Goal: Task Accomplishment & Management: Manage account settings

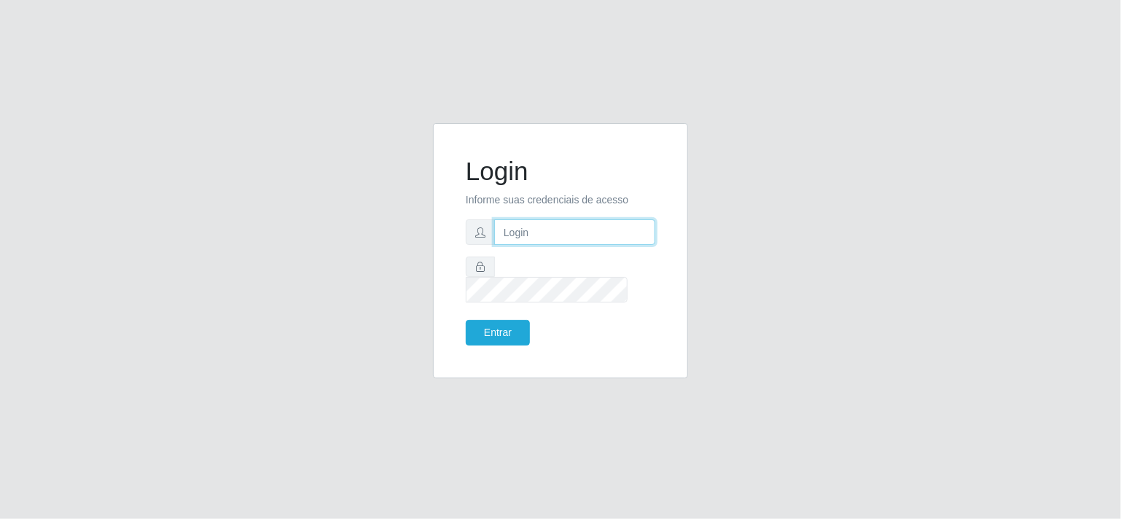
click at [526, 241] on input "text" at bounding box center [574, 232] width 161 height 26
type input "[EMAIL_ADDRESS][DOMAIN_NAME]"
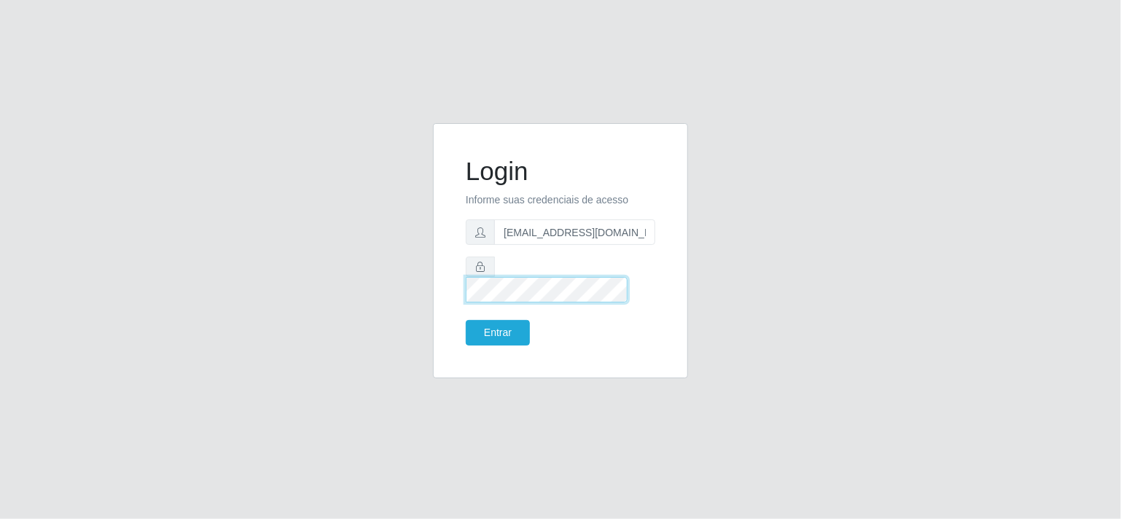
click at [466, 320] on button "Entrar" at bounding box center [498, 333] width 64 height 26
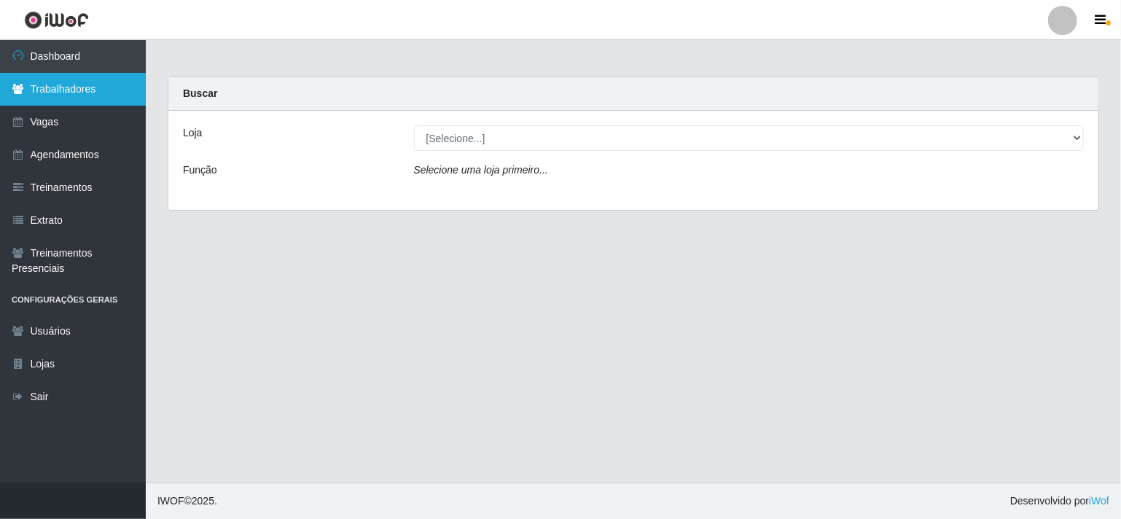
click at [52, 90] on link "Trabalhadores" at bounding box center [73, 89] width 146 height 33
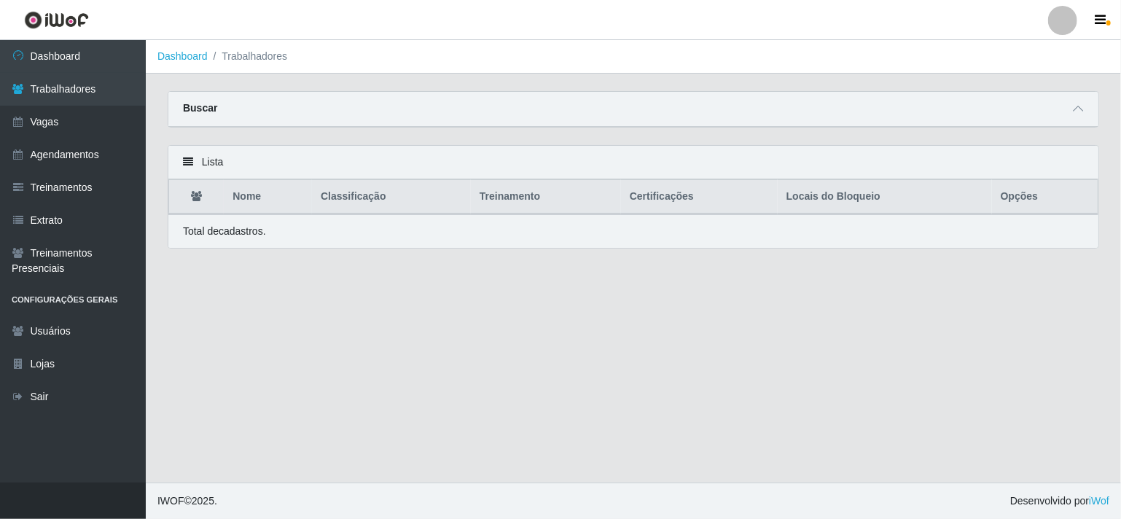
click at [207, 109] on strong "Buscar" at bounding box center [200, 108] width 34 height 12
click at [1079, 106] on icon at bounding box center [1078, 108] width 10 height 10
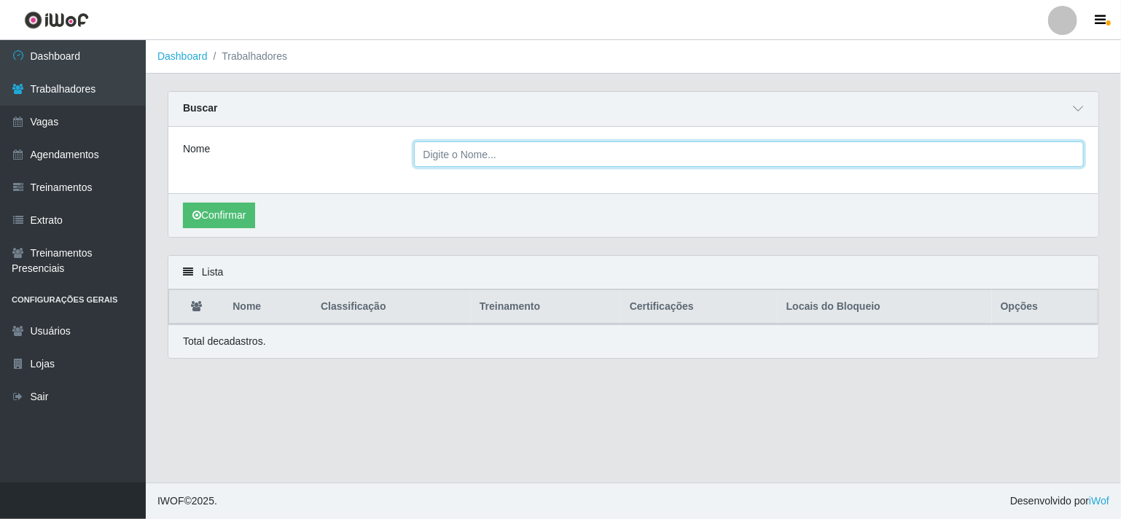
click at [478, 154] on input "Nome" at bounding box center [749, 154] width 670 height 26
type input "M"
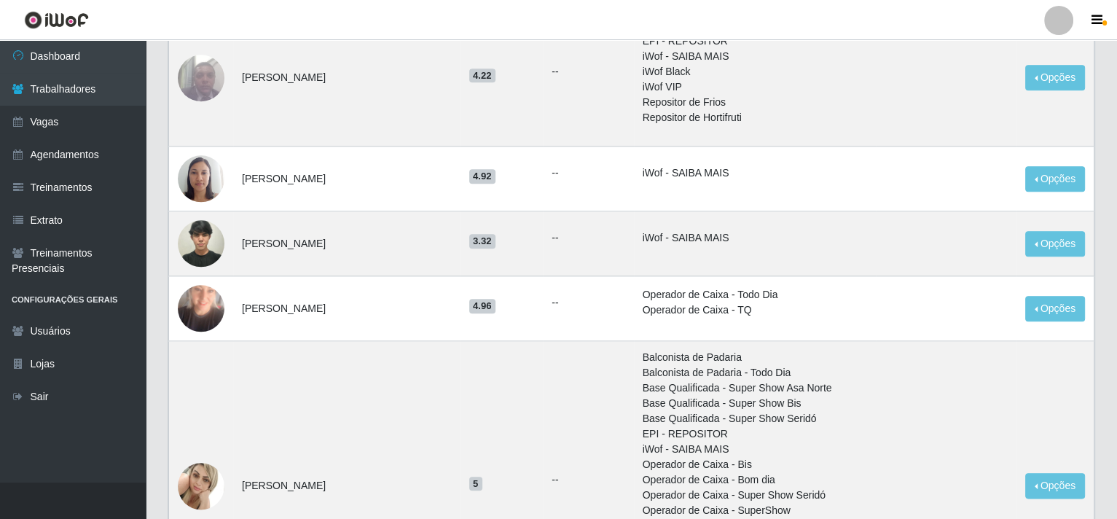
scroll to position [1603, 0]
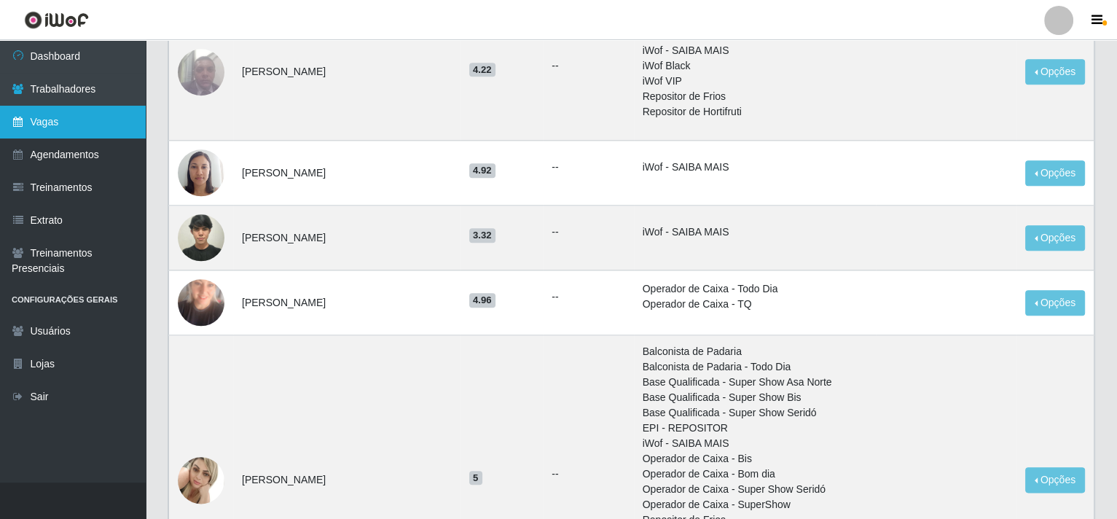
type input "[PERSON_NAME]"
click at [79, 134] on link "Vagas" at bounding box center [73, 122] width 146 height 33
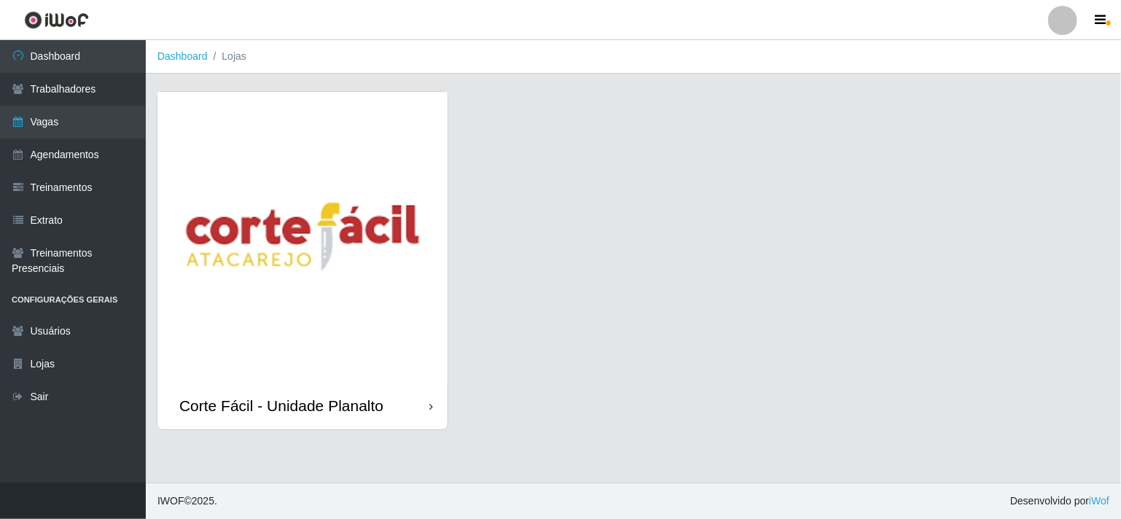
click at [423, 215] on img at bounding box center [302, 237] width 290 height 290
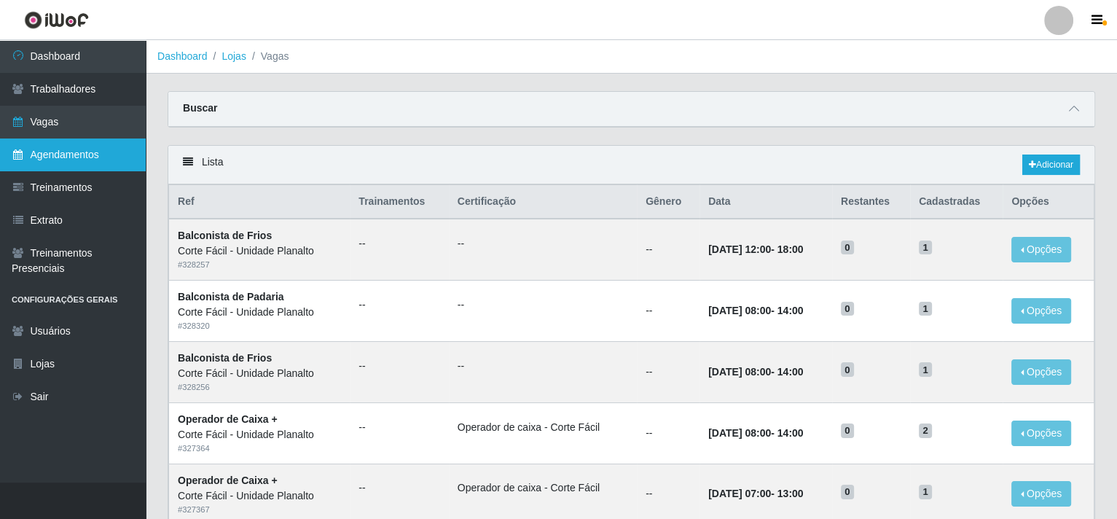
click at [79, 156] on link "Agendamentos" at bounding box center [73, 154] width 146 height 33
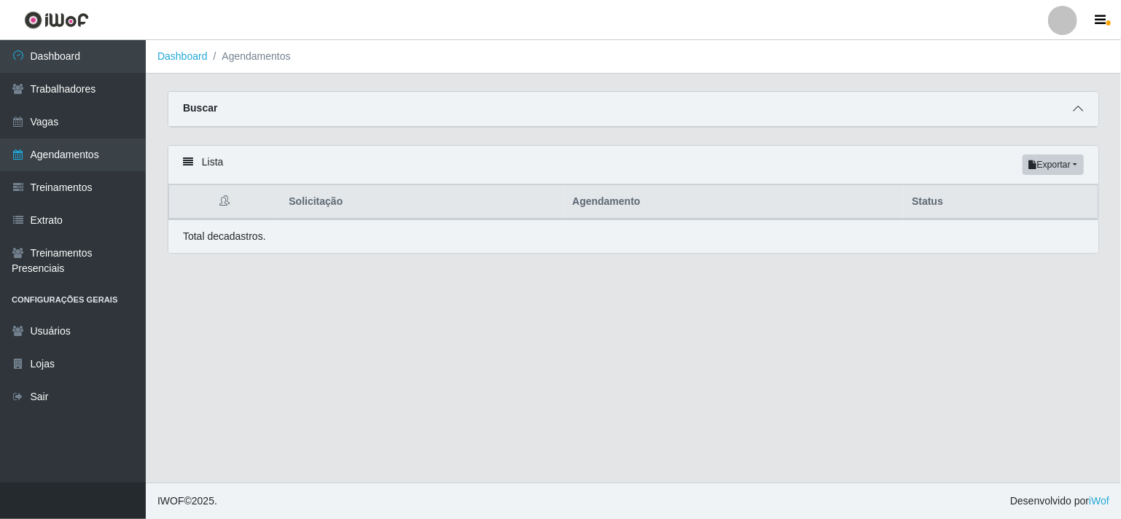
click at [1079, 111] on icon at bounding box center [1078, 108] width 10 height 10
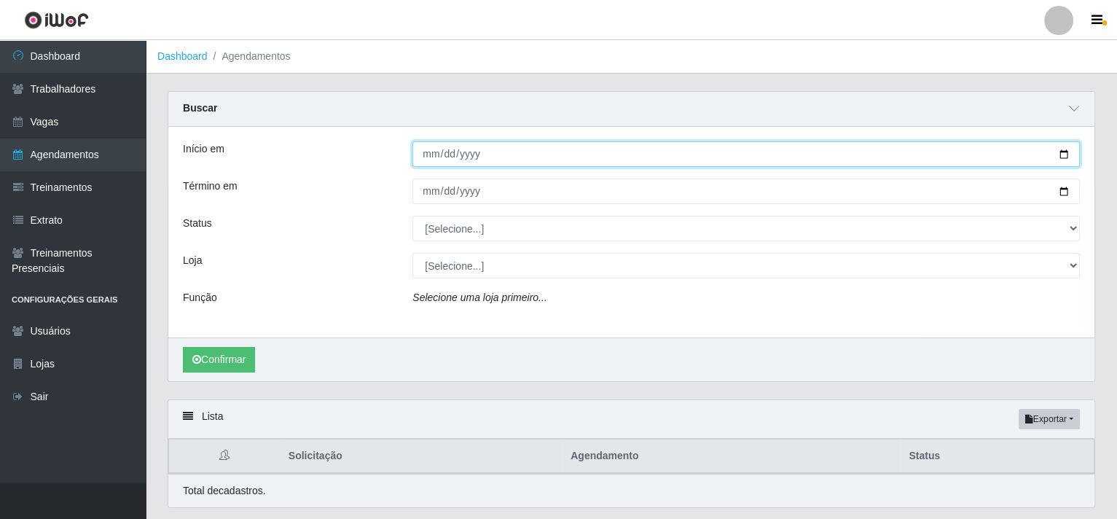
click at [1062, 156] on input "Início em" at bounding box center [746, 154] width 668 height 26
type input "[DATE]"
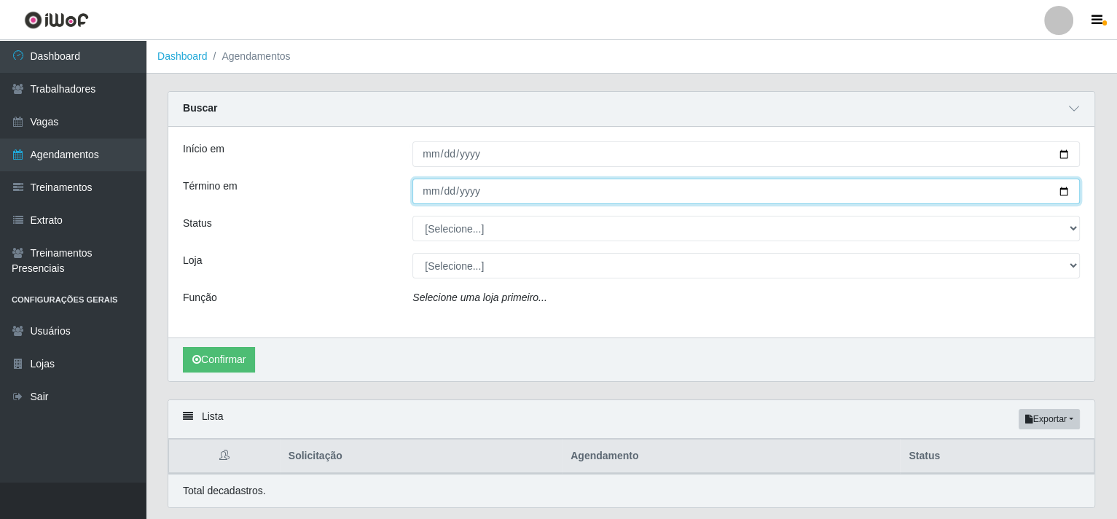
click at [1068, 192] on input "Término em" at bounding box center [746, 192] width 668 height 26
type input "[DATE]"
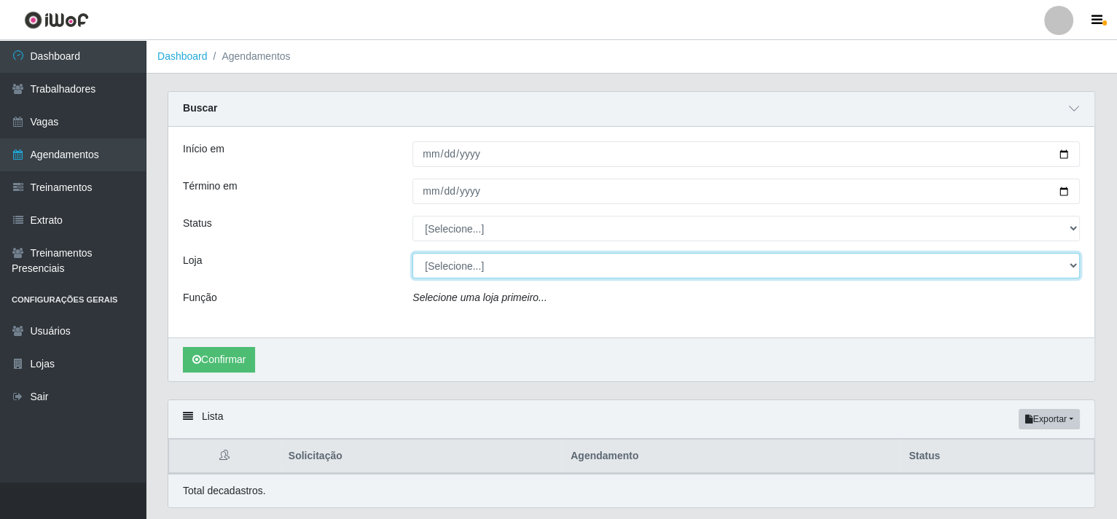
click at [1073, 261] on select "[Selecione...] Corte Fácil - Unidade Planalto" at bounding box center [746, 266] width 668 height 26
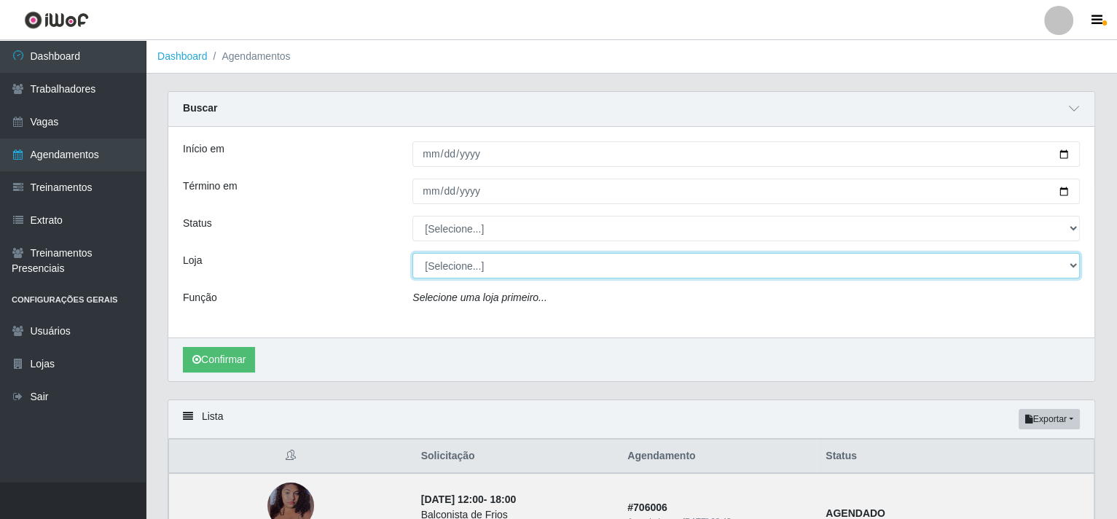
select select "202"
click at [412, 253] on select "[Selecione...] Corte Fácil - Unidade Planalto" at bounding box center [746, 266] width 668 height 26
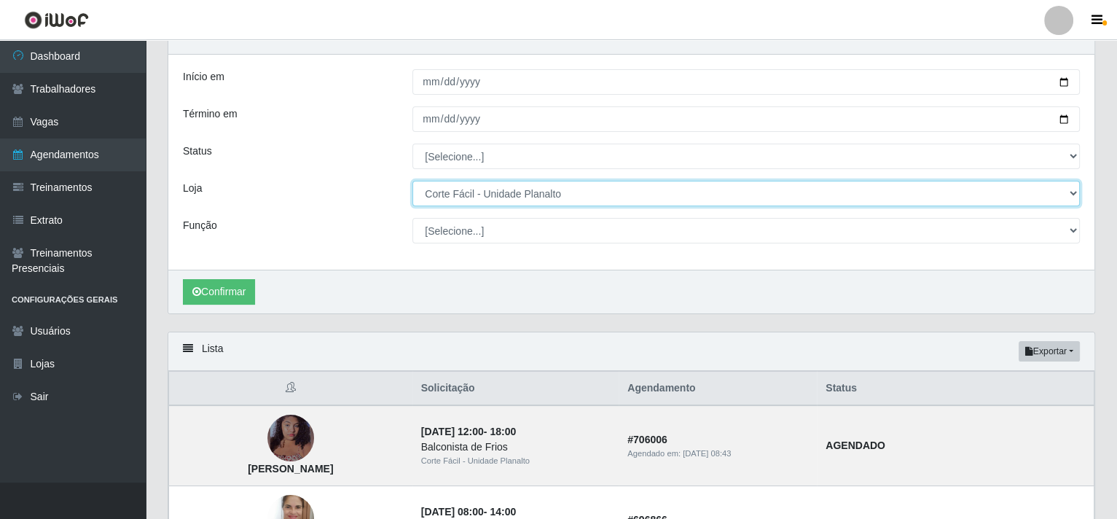
scroll to position [73, 0]
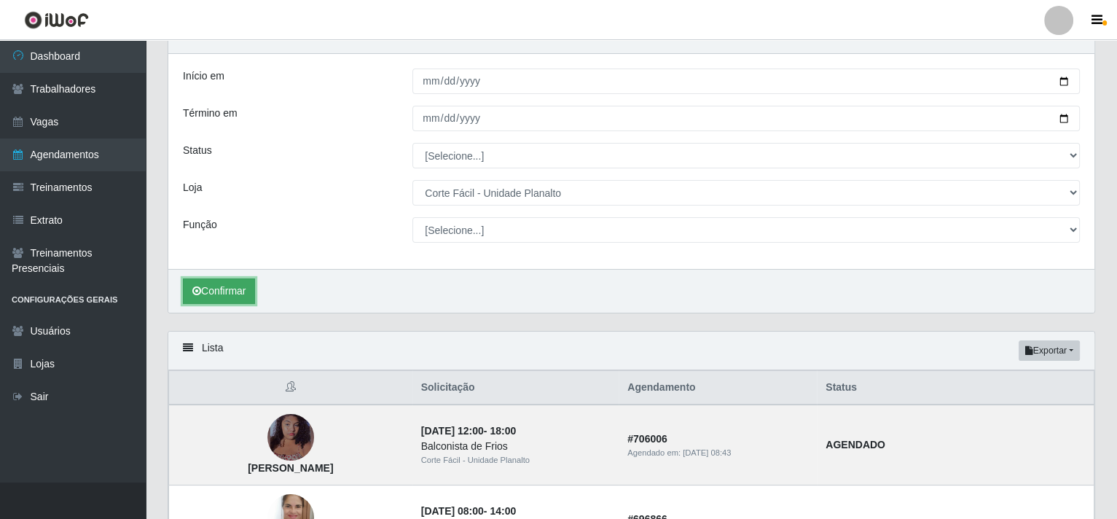
click at [247, 293] on button "Confirmar" at bounding box center [219, 291] width 72 height 26
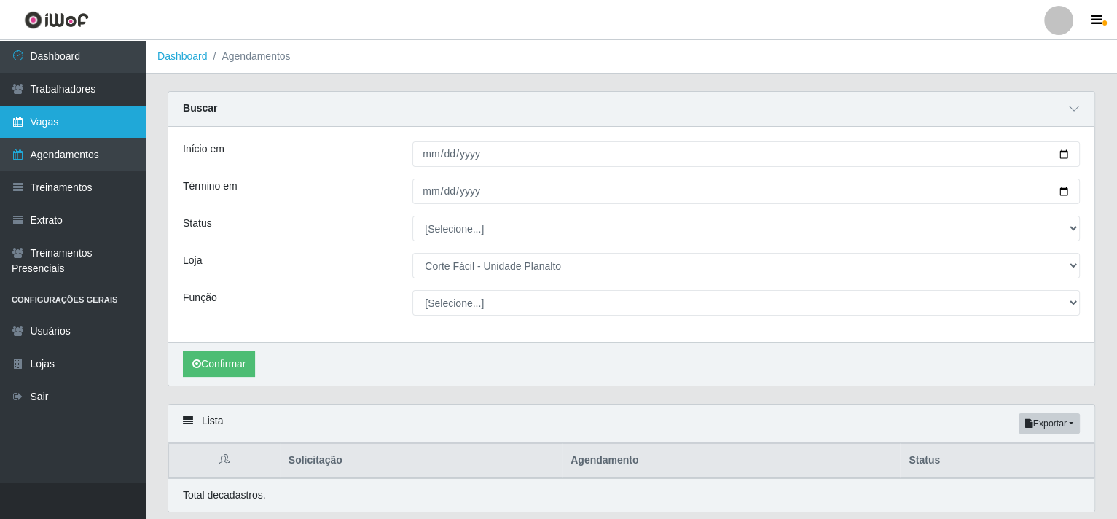
click at [55, 127] on link "Vagas" at bounding box center [73, 122] width 146 height 33
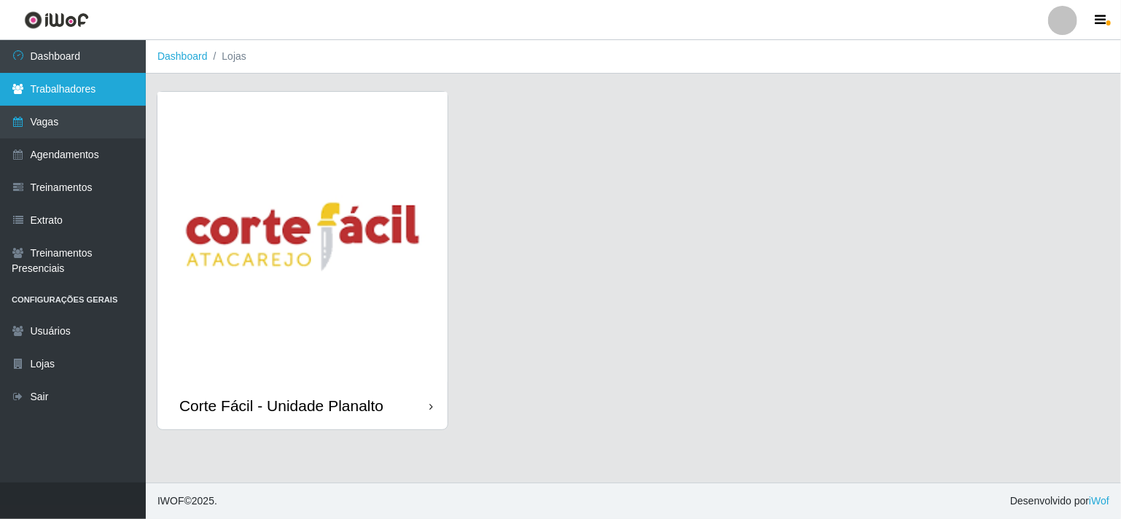
click at [64, 93] on link "Trabalhadores" at bounding box center [73, 89] width 146 height 33
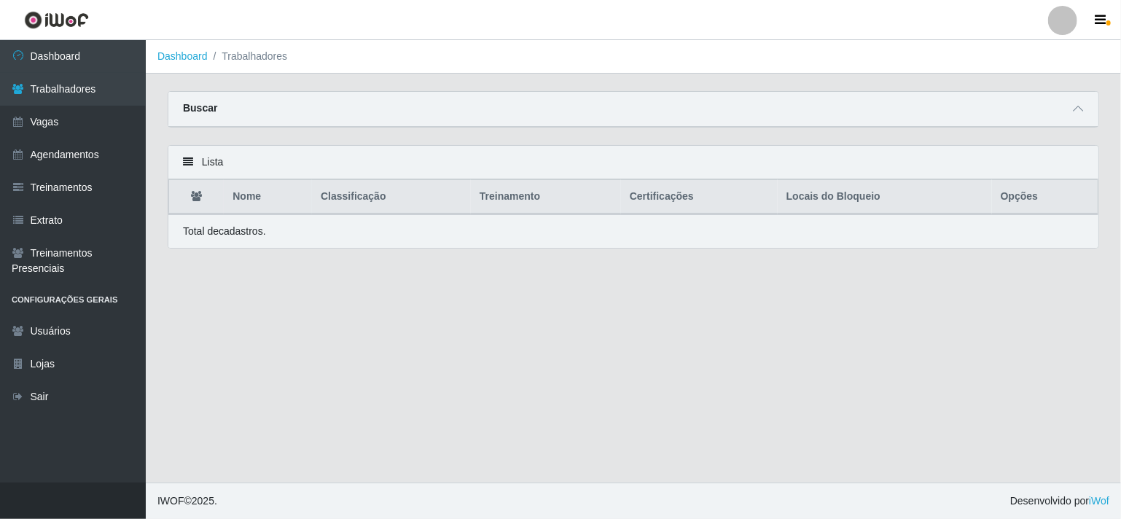
click at [251, 113] on div "Buscar" at bounding box center [633, 109] width 930 height 35
click at [1081, 114] on icon at bounding box center [1078, 108] width 10 height 10
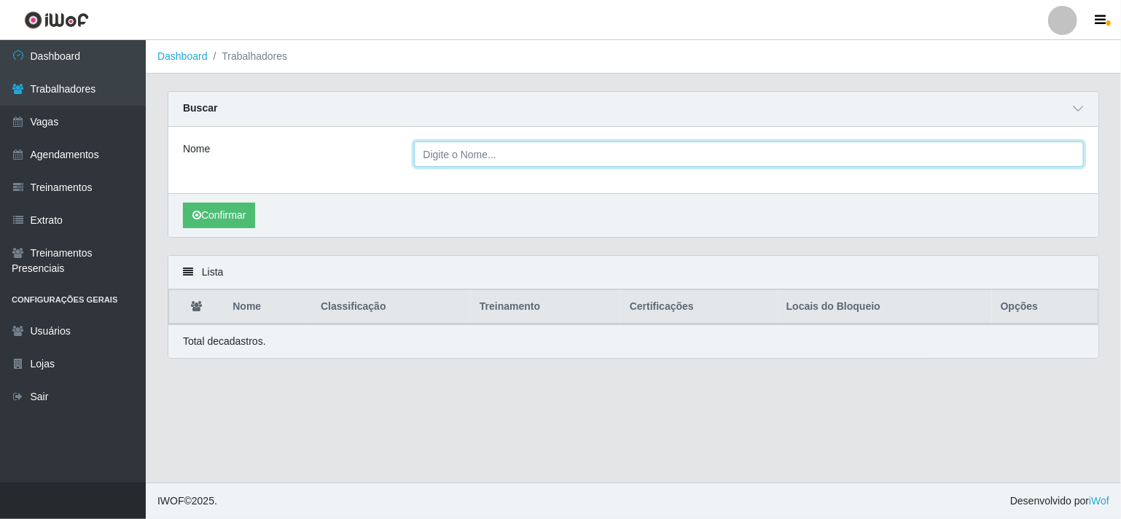
click at [427, 154] on input "Nome" at bounding box center [749, 154] width 670 height 26
type input "[PERSON_NAME]"
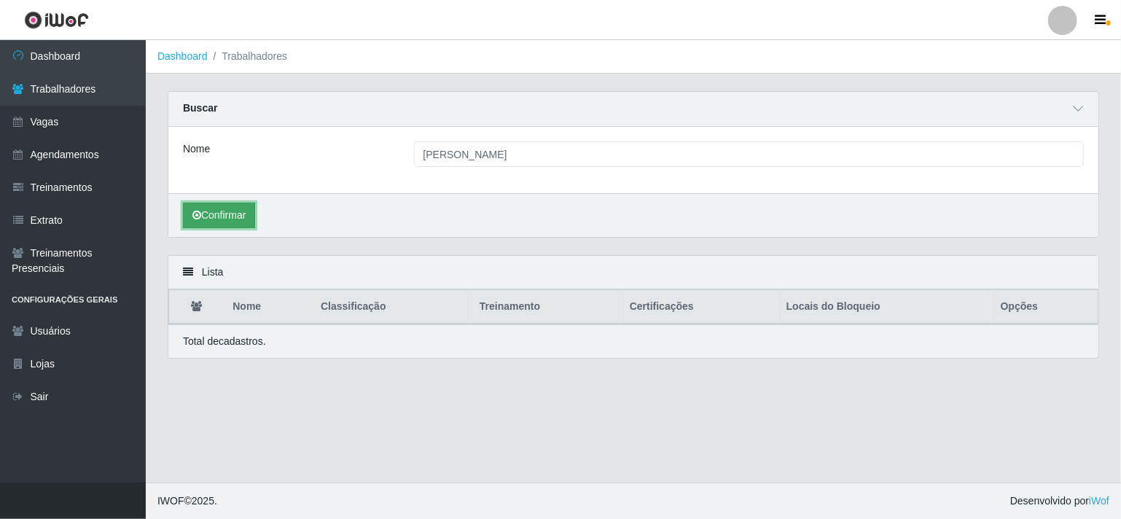
click at [216, 218] on button "Confirmar" at bounding box center [219, 216] width 72 height 26
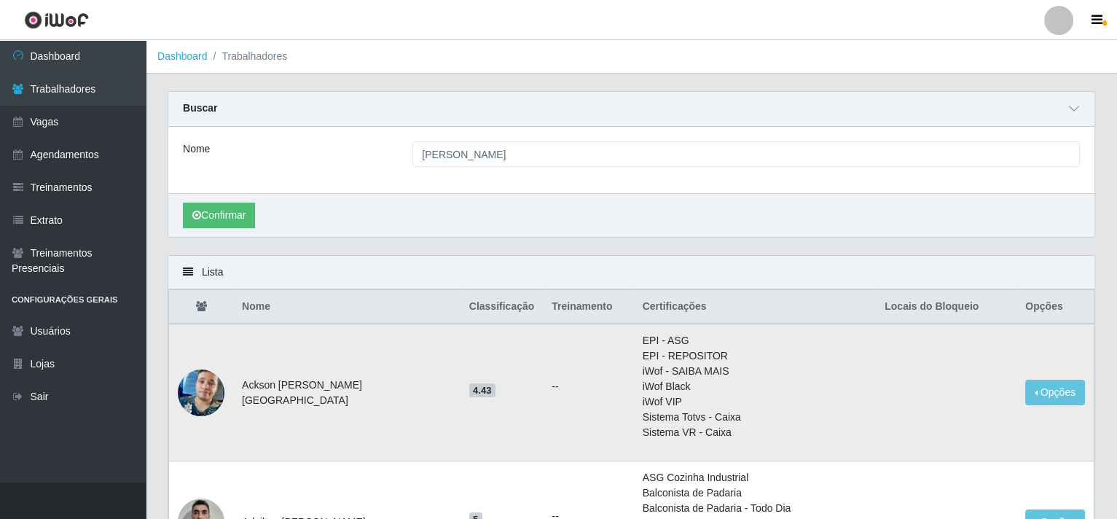
click at [216, 357] on td at bounding box center [201, 393] width 65 height 138
click at [237, 222] on button "Confirmar" at bounding box center [219, 216] width 72 height 26
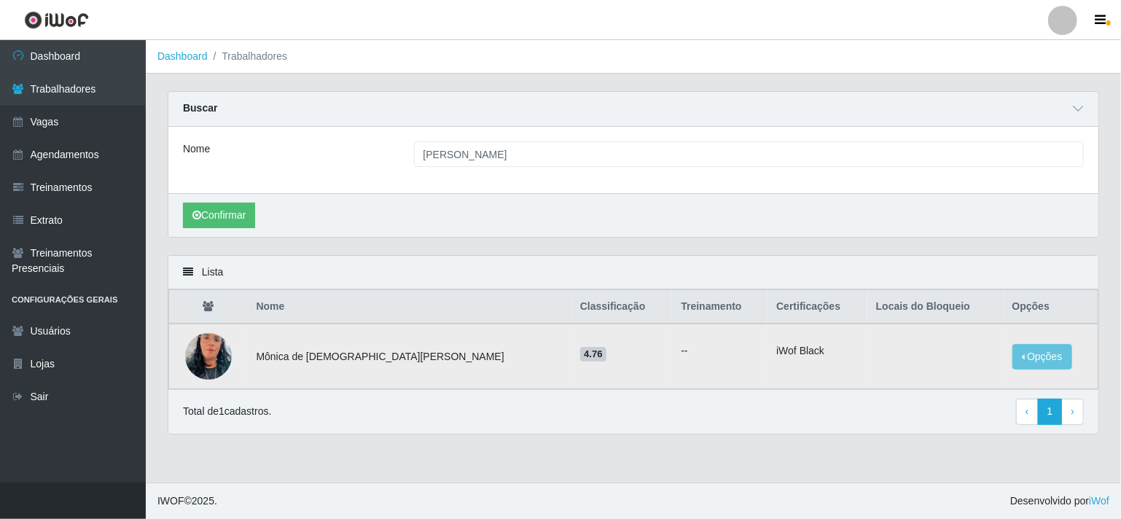
click at [222, 343] on img at bounding box center [208, 356] width 47 height 83
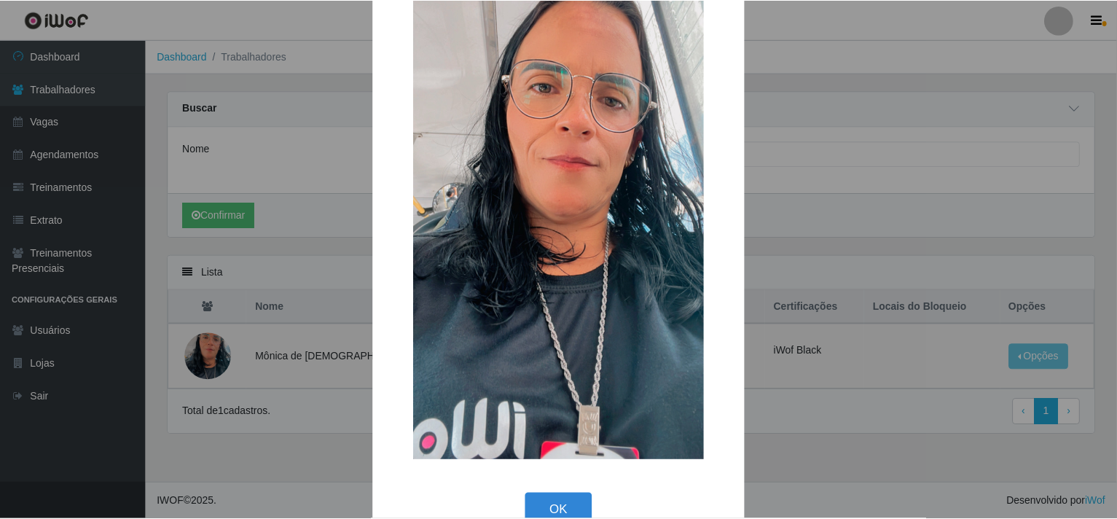
scroll to position [126, 0]
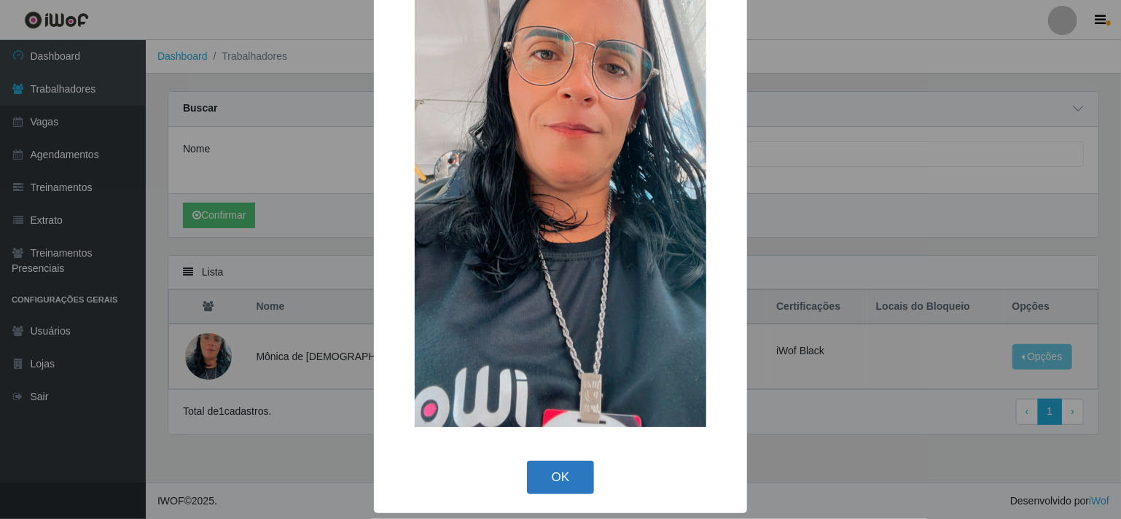
click at [539, 469] on button "OK" at bounding box center [561, 478] width 68 height 34
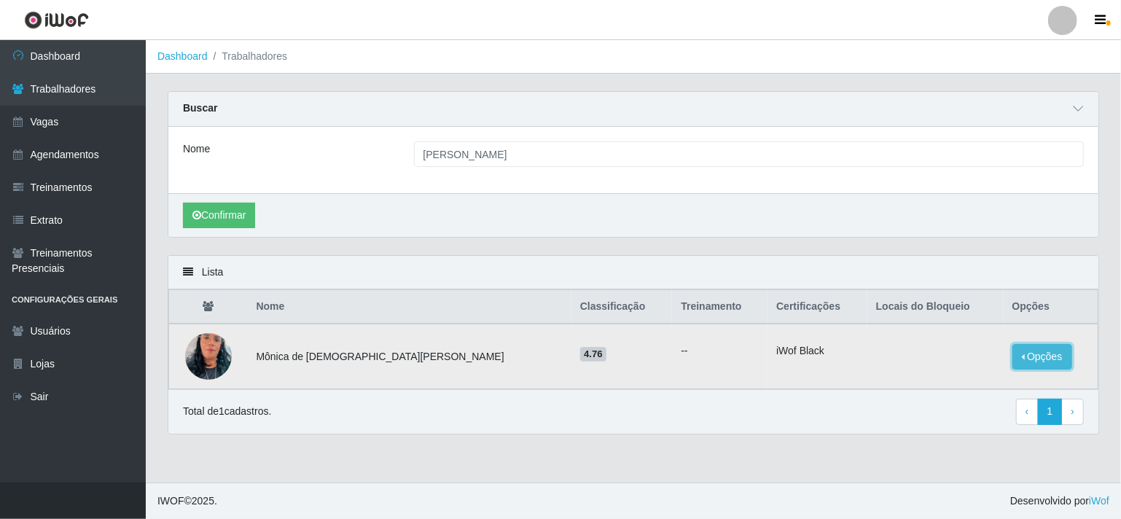
click at [1012, 356] on button "Opções" at bounding box center [1042, 357] width 60 height 26
click at [960, 361] on button "Bloquear - Loja" at bounding box center [951, 371] width 117 height 30
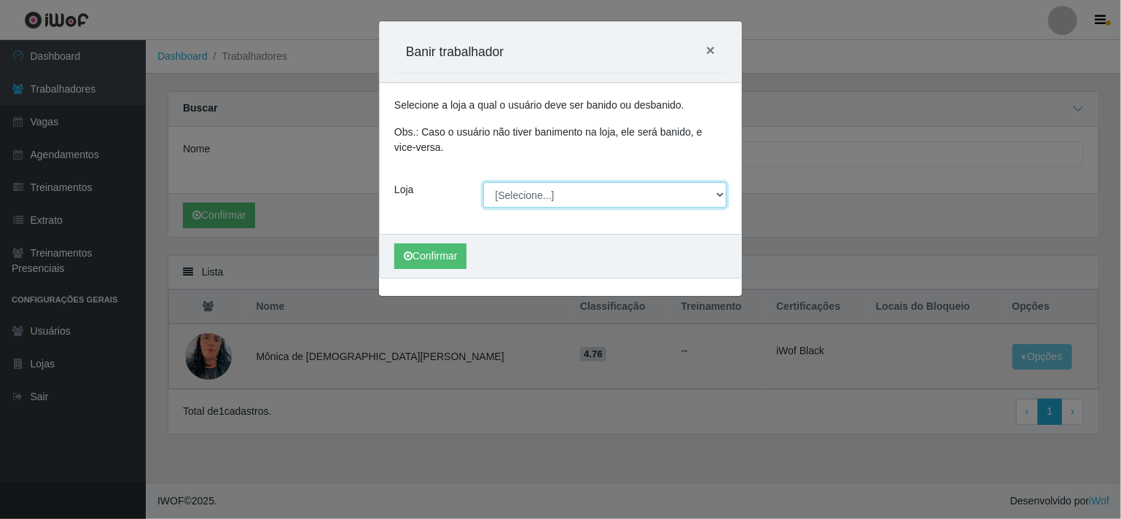
click at [720, 192] on select "[Selecione...] Corte Fácil - Unidade Planalto" at bounding box center [605, 195] width 244 height 26
select select "202"
click at [483, 182] on select "[Selecione...] Corte Fácil - Unidade Planalto" at bounding box center [605, 195] width 244 height 26
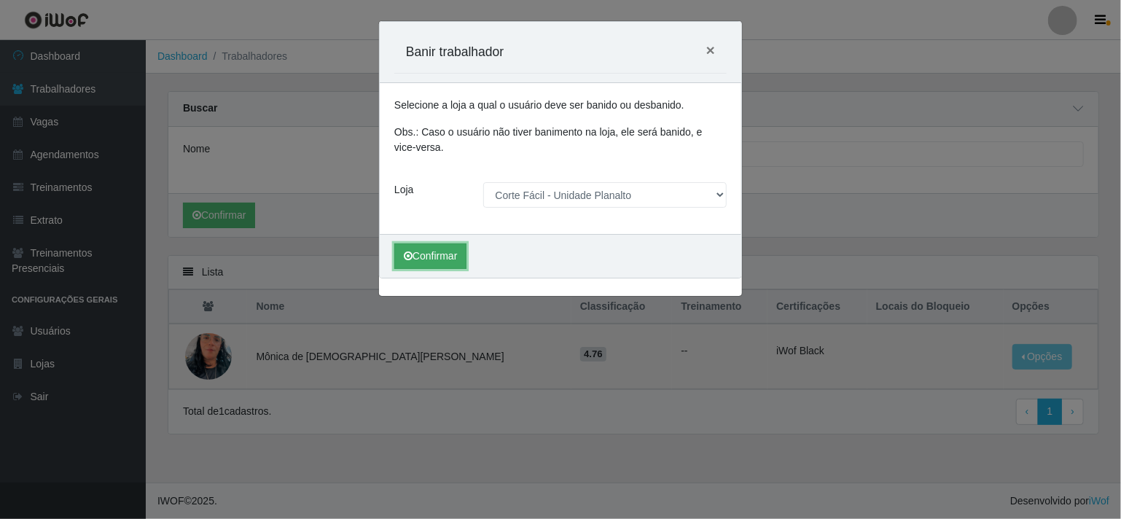
click at [439, 259] on button "Confirmar" at bounding box center [430, 256] width 72 height 26
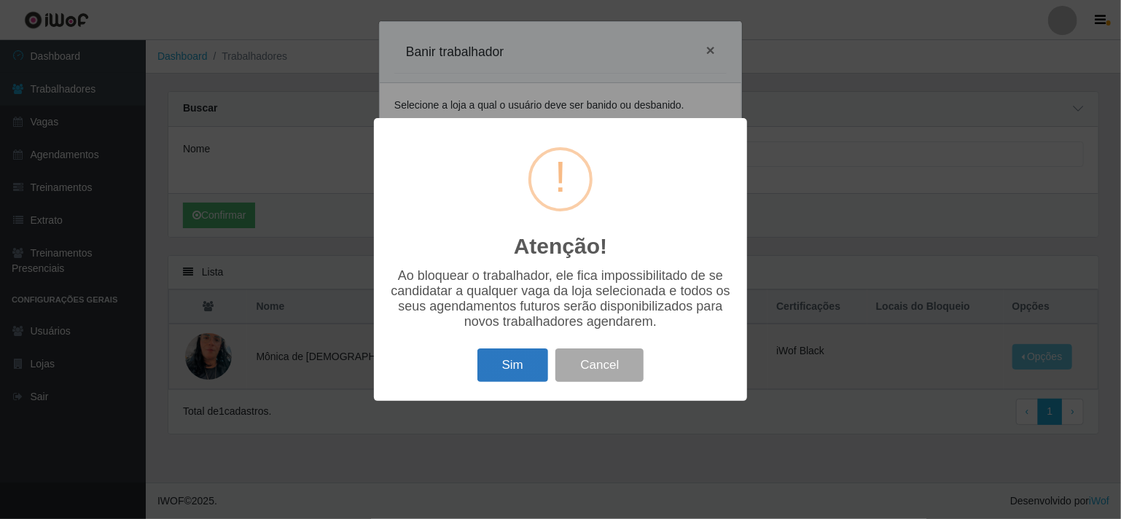
click at [511, 368] on button "Sim" at bounding box center [512, 365] width 71 height 34
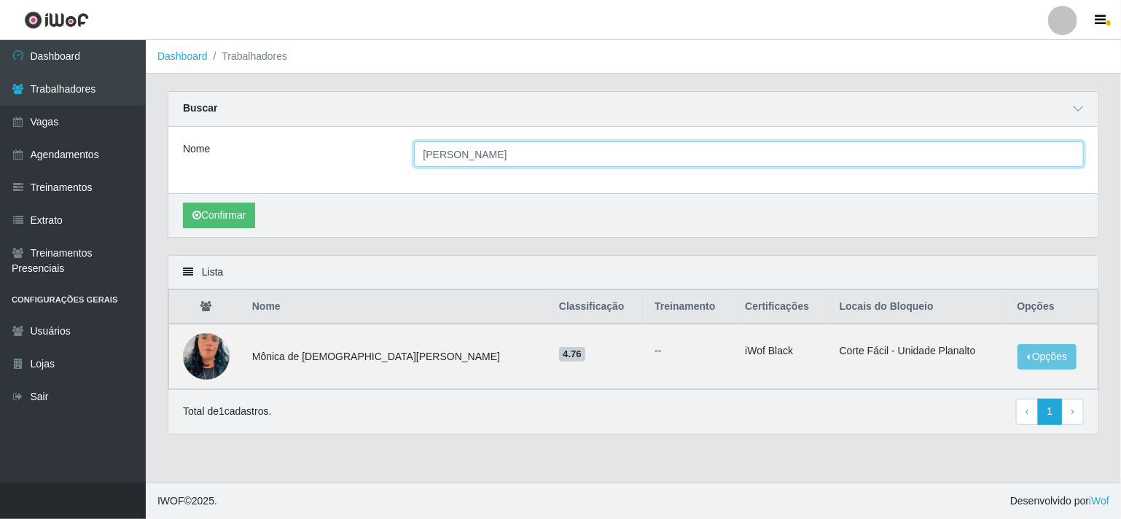
click at [479, 150] on input "[PERSON_NAME]" at bounding box center [749, 154] width 670 height 26
type input "M"
type input "[PERSON_NAME]"
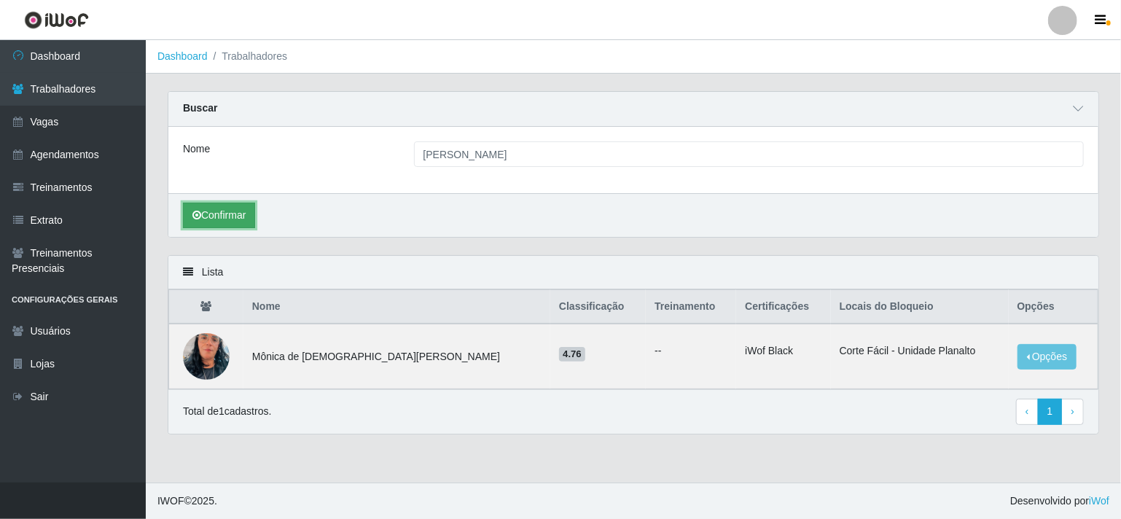
click at [202, 208] on button "Confirmar" at bounding box center [219, 216] width 72 height 26
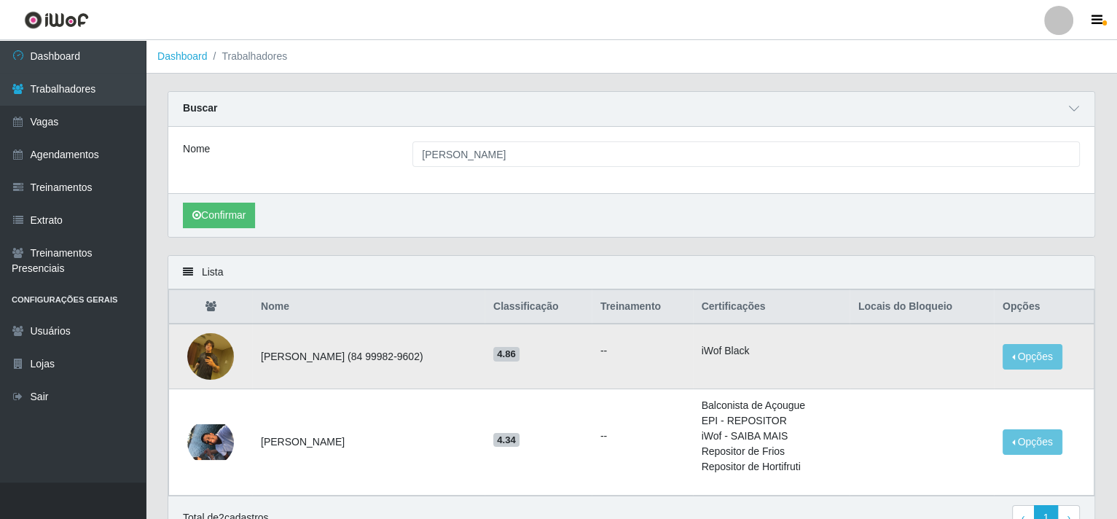
click at [207, 367] on img at bounding box center [210, 356] width 47 height 62
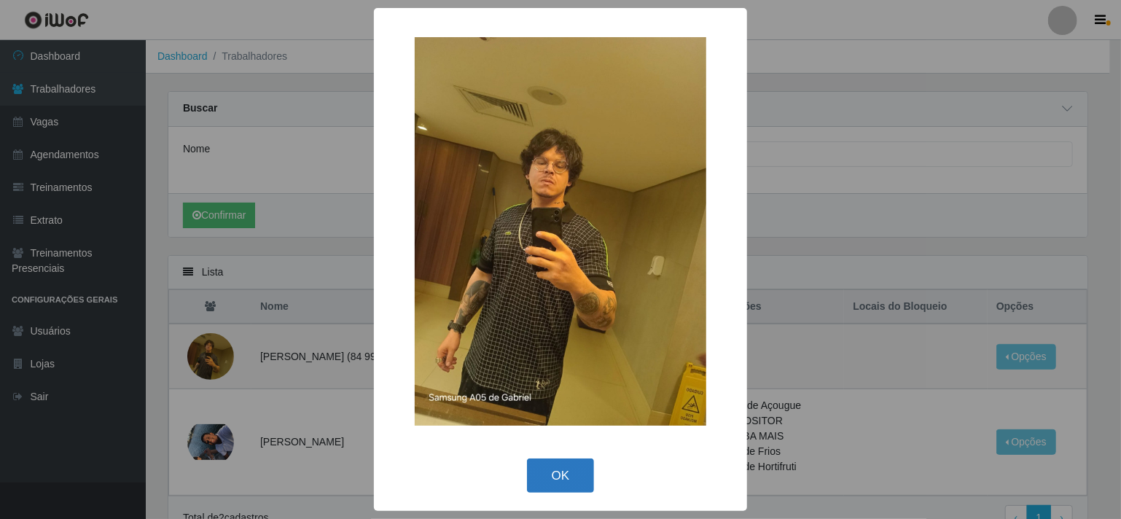
click at [580, 487] on button "OK" at bounding box center [561, 475] width 68 height 34
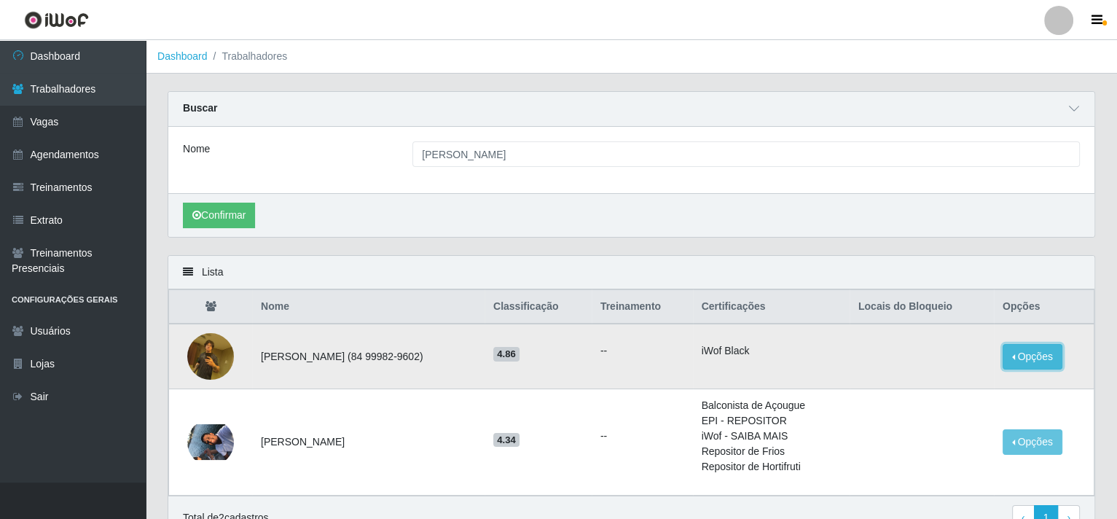
click at [1022, 353] on button "Opções" at bounding box center [1033, 357] width 60 height 26
click at [922, 398] on button "Bloquear - Loja" at bounding box center [941, 390] width 117 height 30
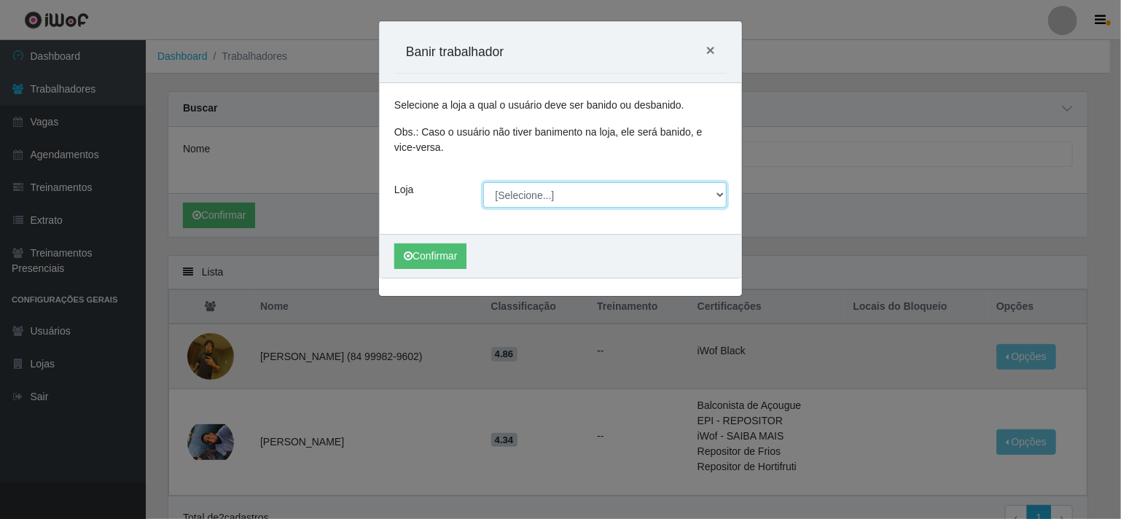
click at [512, 192] on select "[Selecione...] Corte Fácil - Unidade Planalto" at bounding box center [605, 195] width 244 height 26
select select "202"
click at [483, 182] on select "[Selecione...] Corte Fácil - Unidade Planalto" at bounding box center [605, 195] width 244 height 26
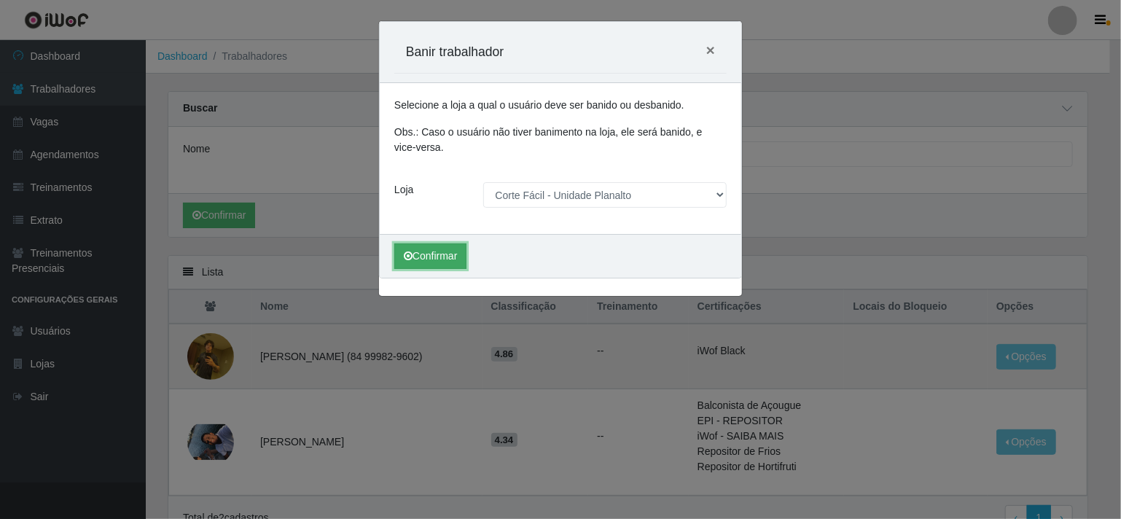
click at [424, 258] on button "Confirmar" at bounding box center [430, 256] width 72 height 26
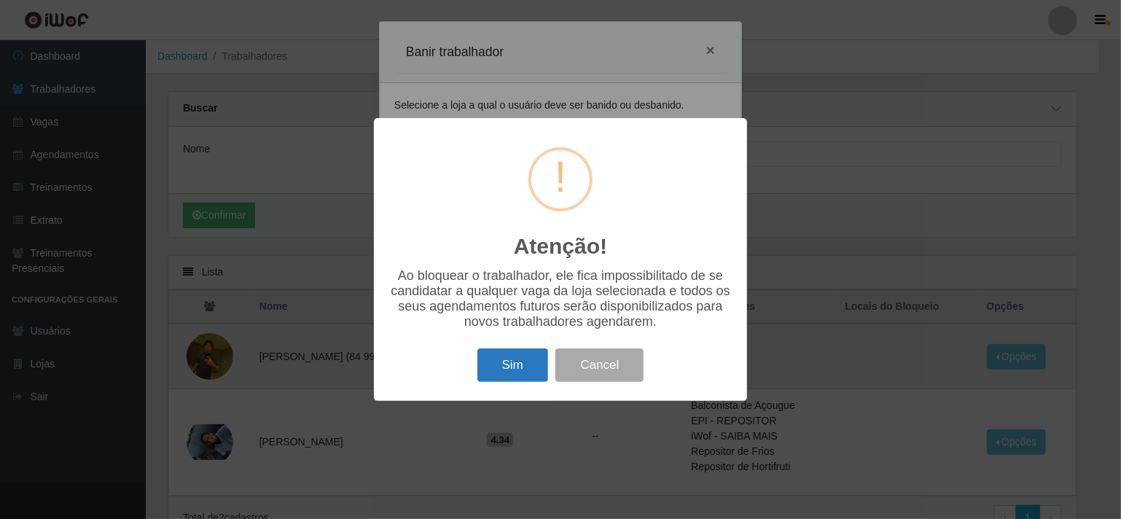
click at [525, 373] on button "Sim" at bounding box center [512, 365] width 71 height 34
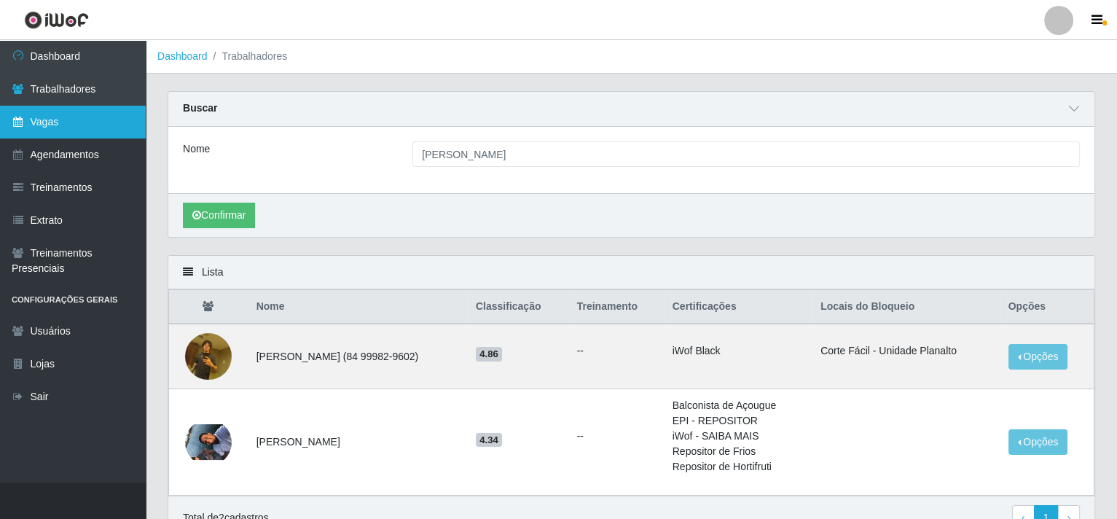
click at [87, 120] on link "Vagas" at bounding box center [73, 122] width 146 height 33
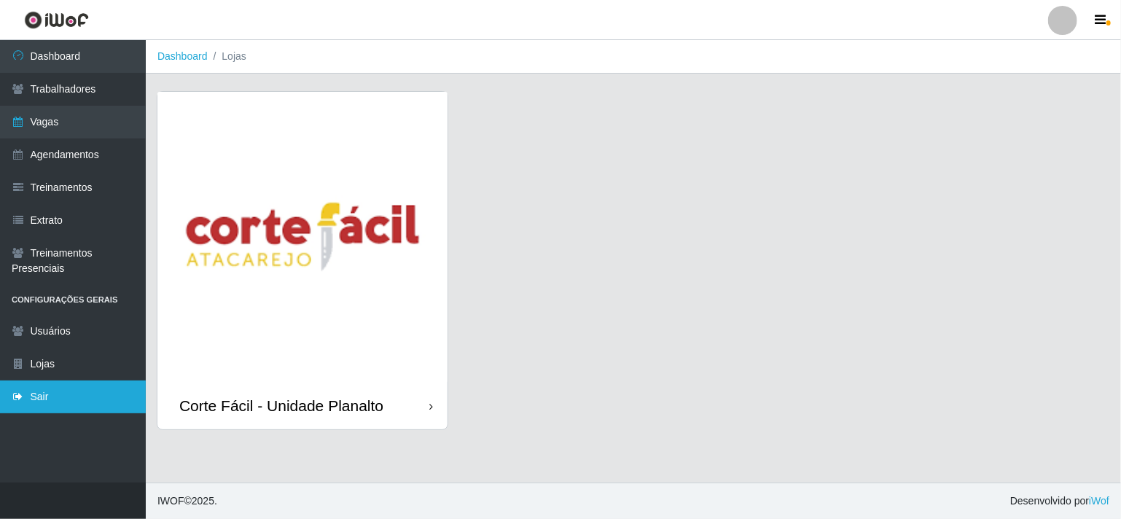
click at [54, 395] on link "Sair" at bounding box center [73, 396] width 146 height 33
